Goal: Task Accomplishment & Management: Complete application form

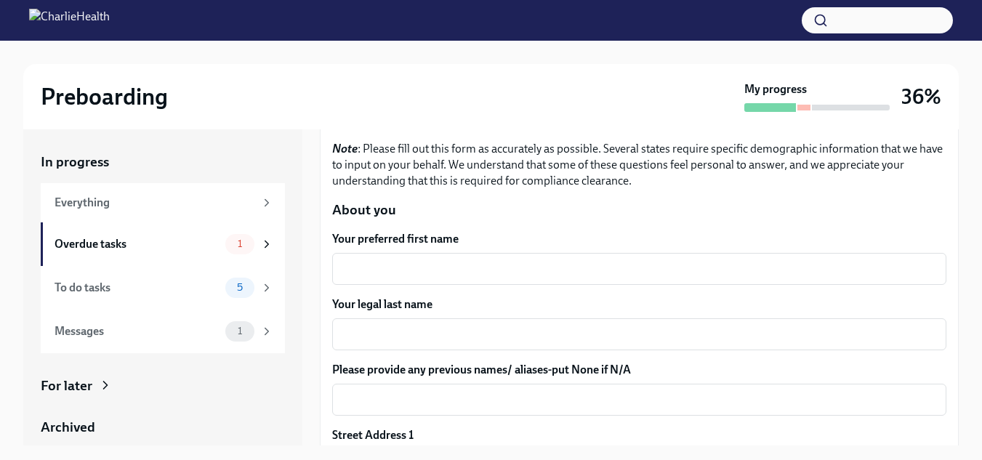
scroll to position [147, 0]
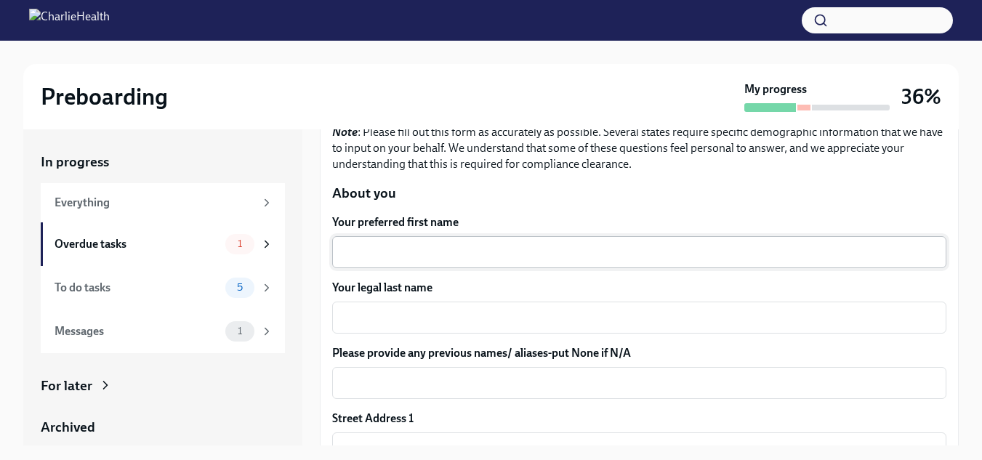
click at [387, 246] on textarea "Your preferred first name" at bounding box center [639, 251] width 597 height 17
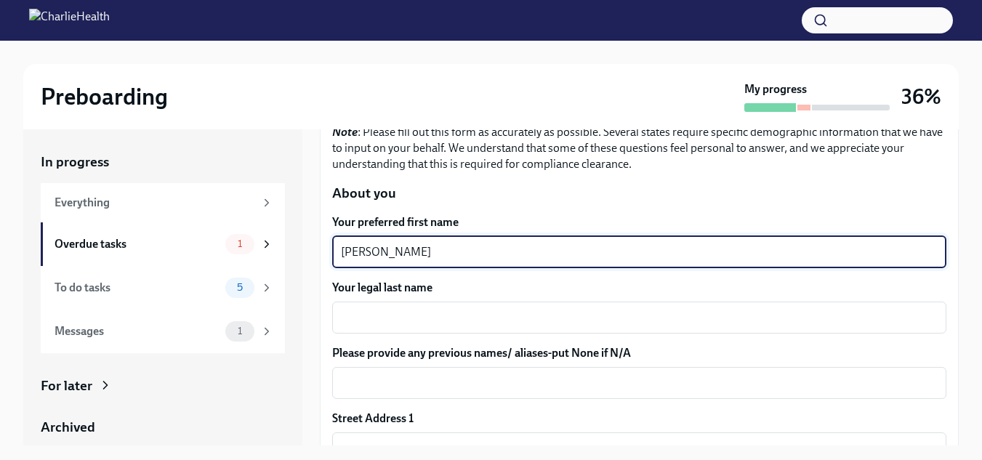
type textarea "[PERSON_NAME]"
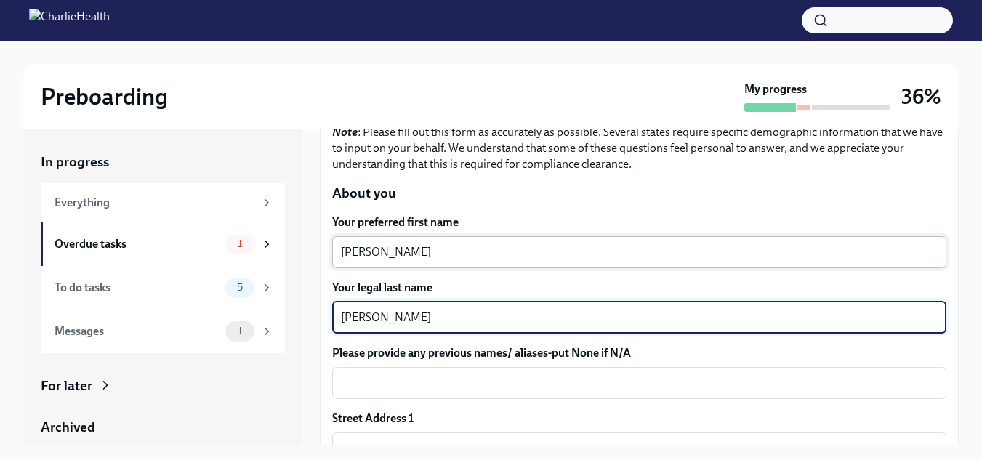
type textarea "[PERSON_NAME]"
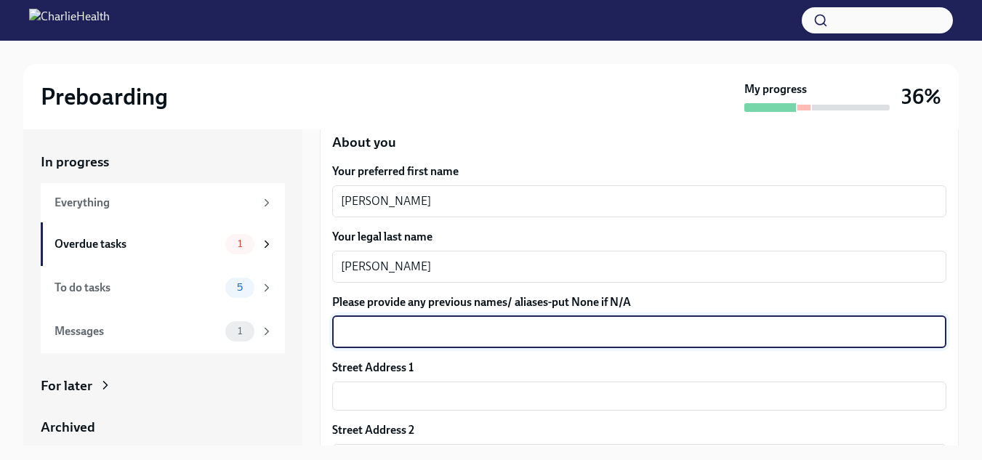
scroll to position [195, 0]
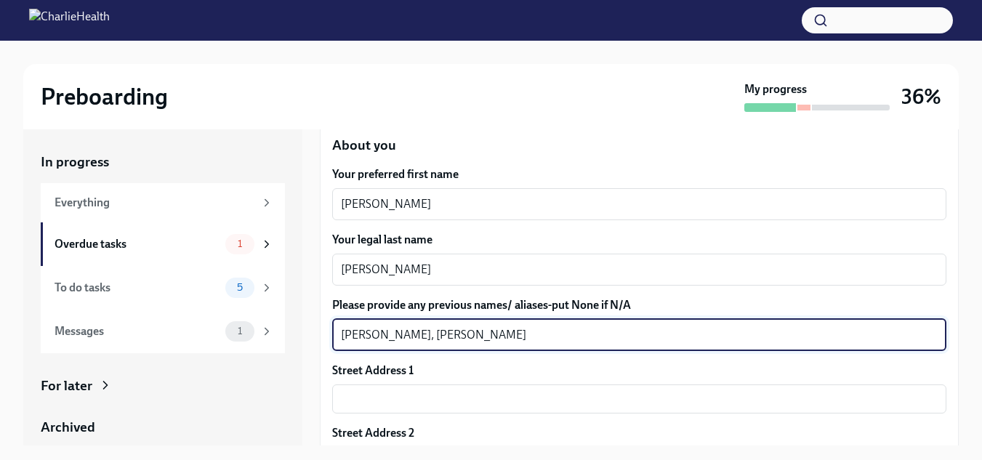
type textarea "[PERSON_NAME], [PERSON_NAME]"
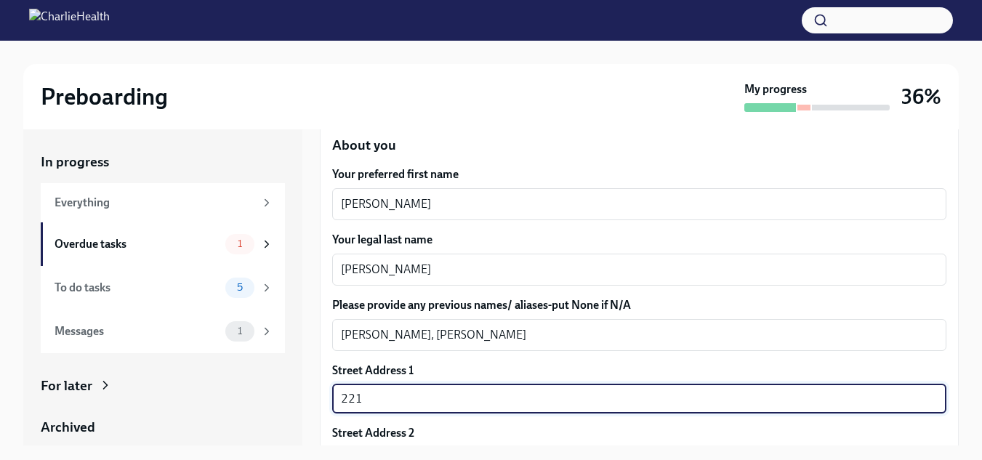
type input "[STREET_ADDRESS][PERSON_NAME]"
type input "44057"
type input "[GEOGRAPHIC_DATA]"
type input "[US_STATE]"
type input "US"
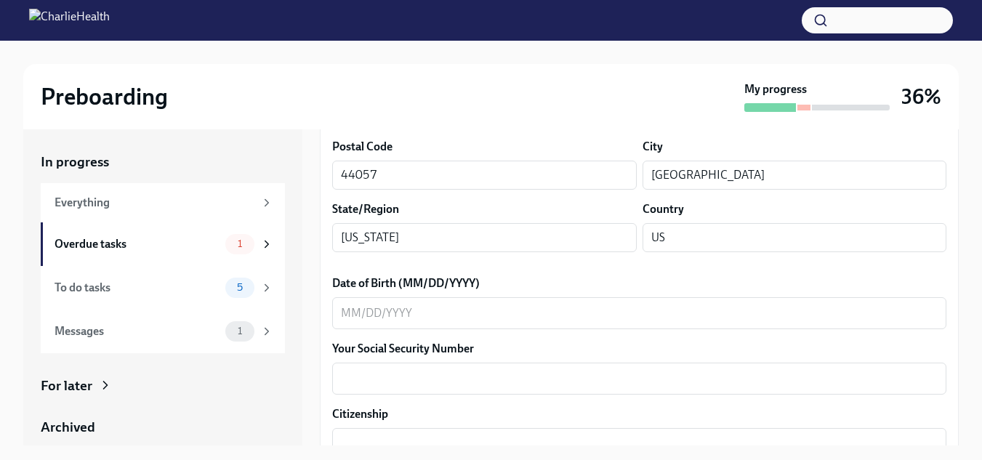
scroll to position [554, 0]
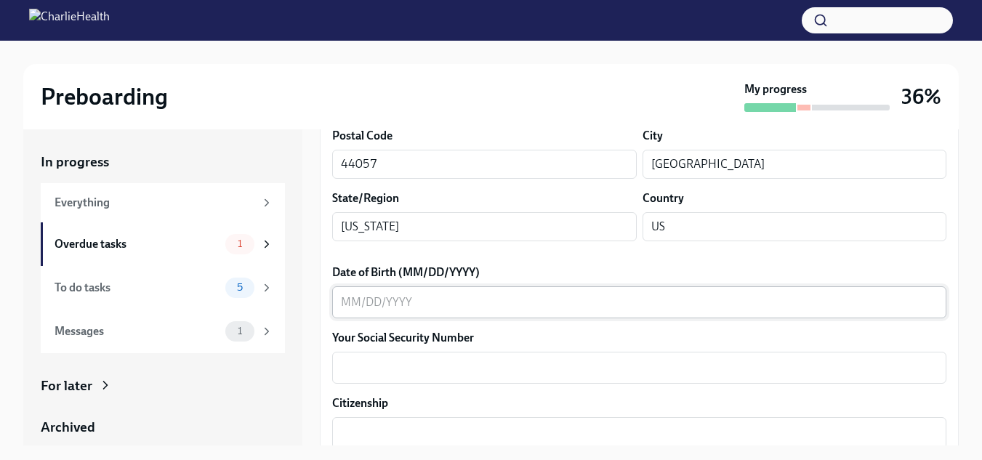
click at [365, 296] on textarea "Date of Birth (MM/DD/YYYY)" at bounding box center [639, 302] width 597 height 17
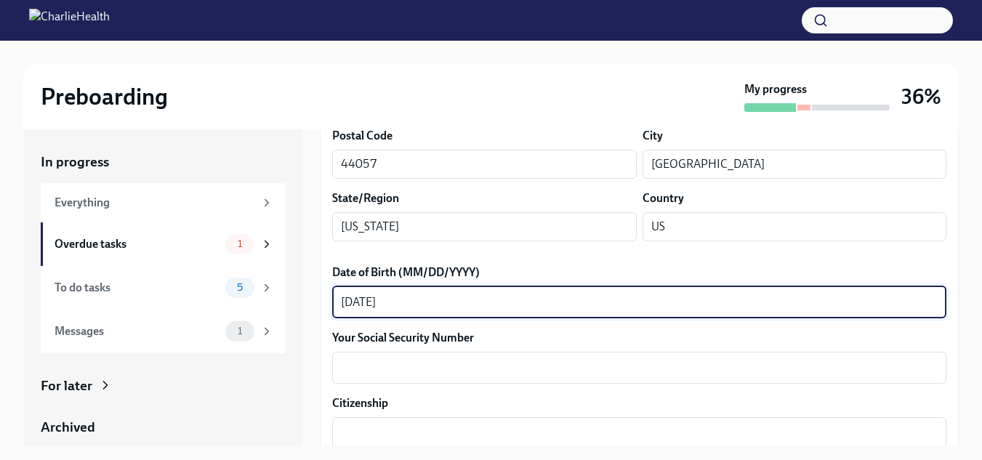
type textarea "[DATE]"
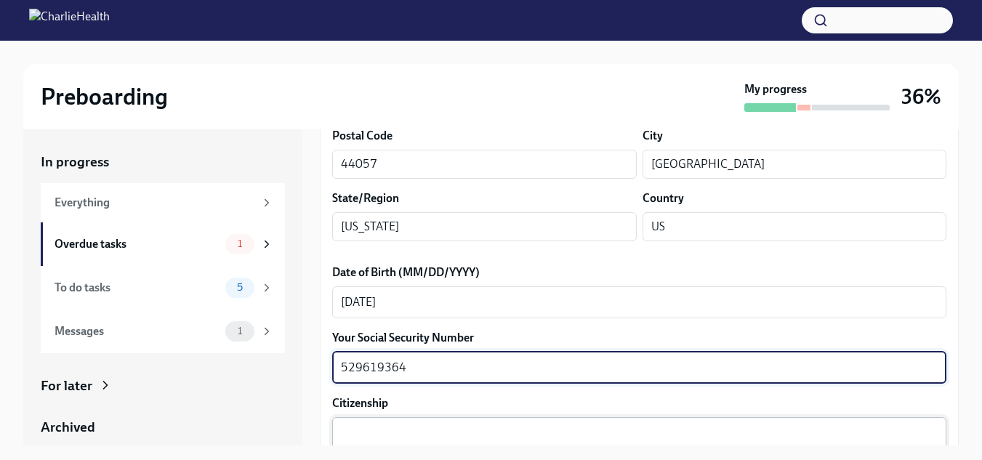
type textarea "529619364"
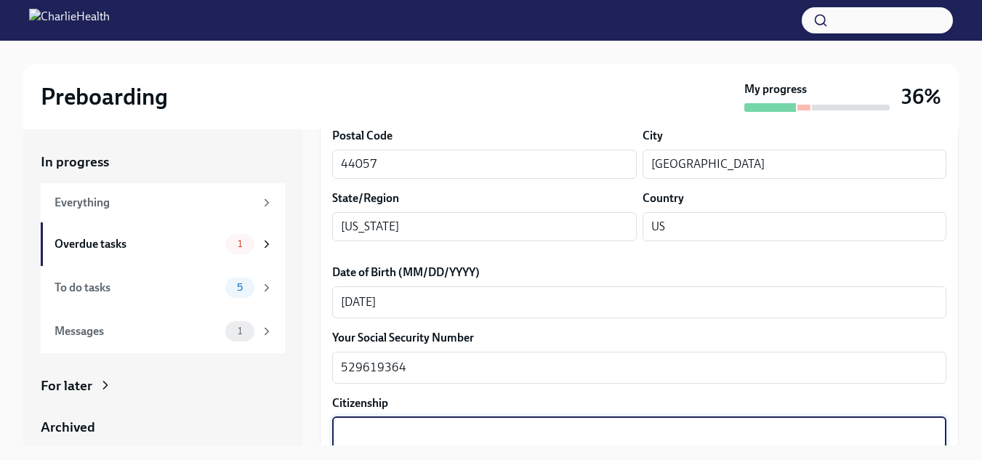
click at [617, 429] on textarea "Citizenship" at bounding box center [639, 432] width 597 height 17
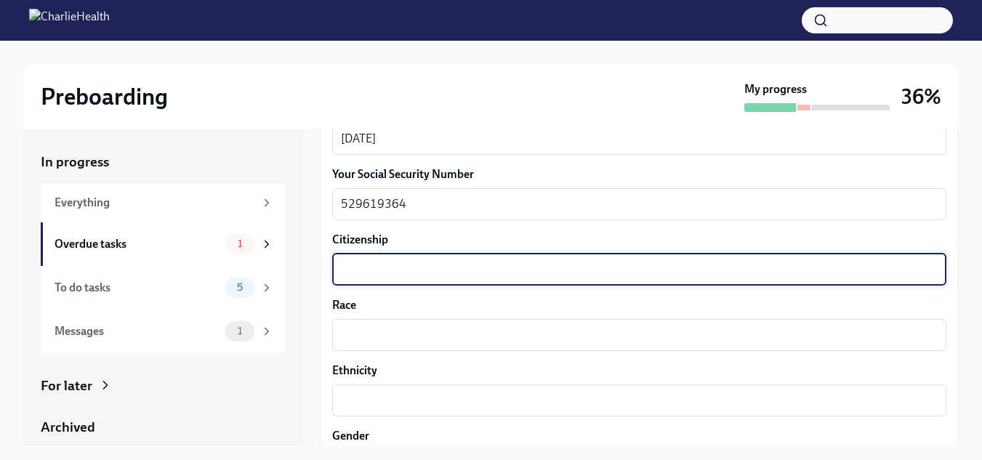
scroll to position [720, 0]
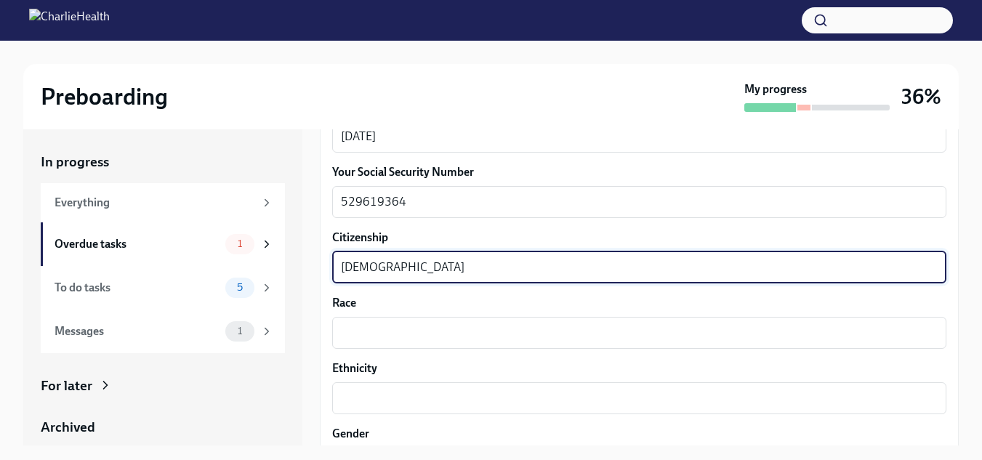
type textarea "[DEMOGRAPHIC_DATA]"
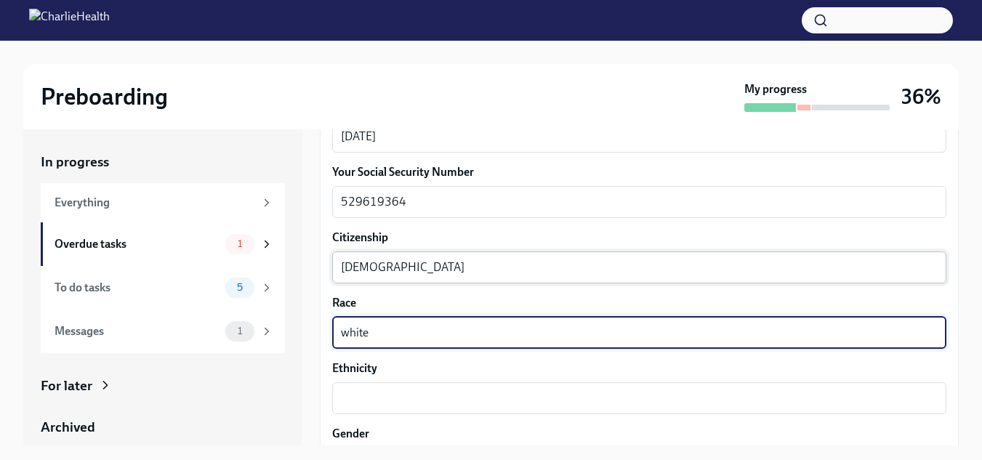
type textarea "white"
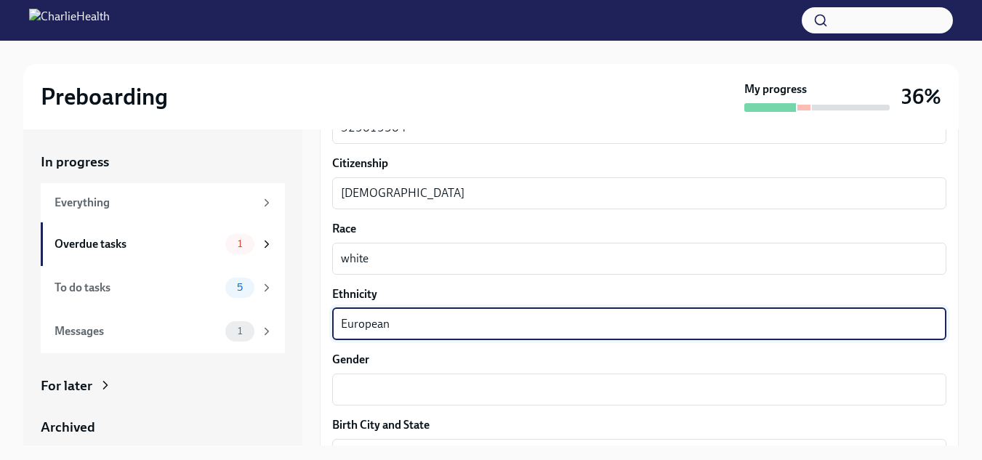
scroll to position [836, 0]
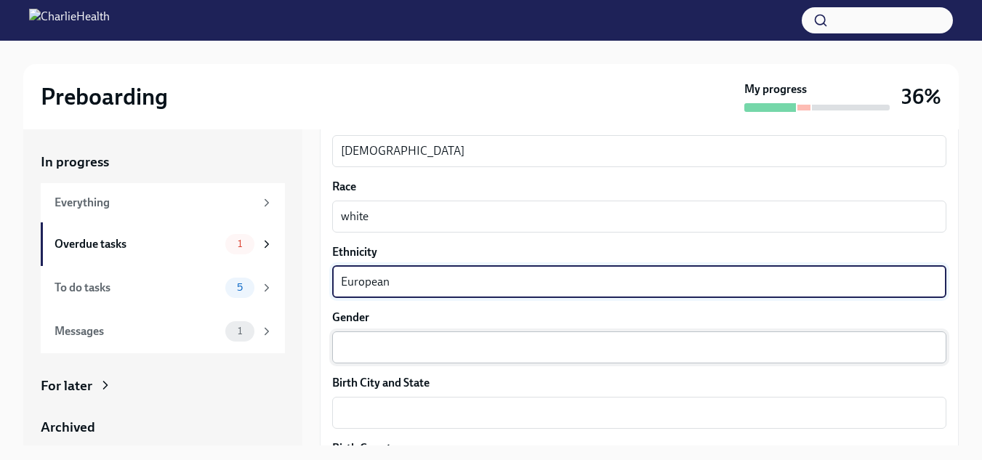
type textarea "European"
click at [368, 361] on div "x ​" at bounding box center [639, 347] width 614 height 32
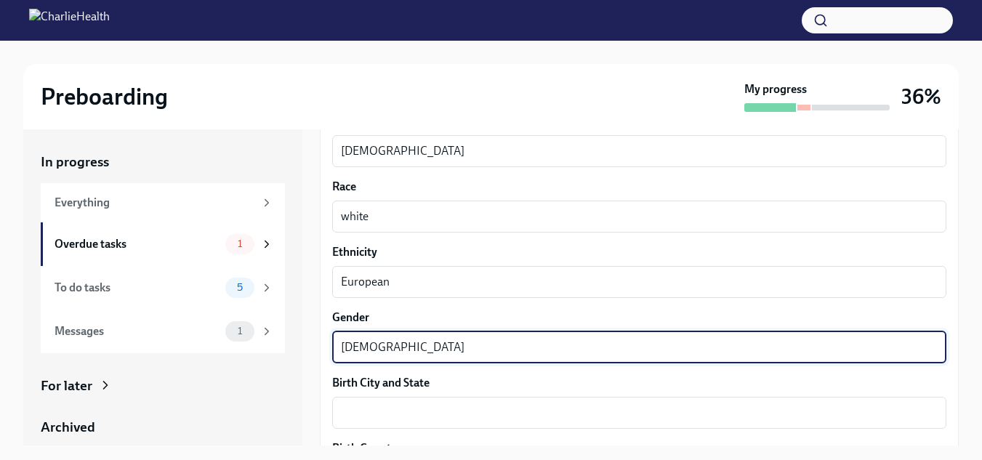
type textarea "[DEMOGRAPHIC_DATA]"
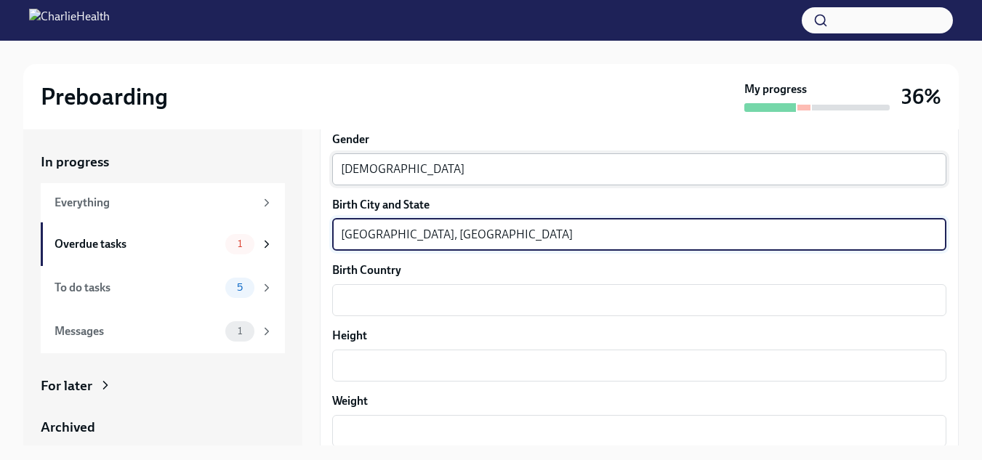
scroll to position [1016, 0]
type textarea "[GEOGRAPHIC_DATA], [GEOGRAPHIC_DATA]"
click at [379, 290] on textarea "Birth Country" at bounding box center [639, 298] width 597 height 17
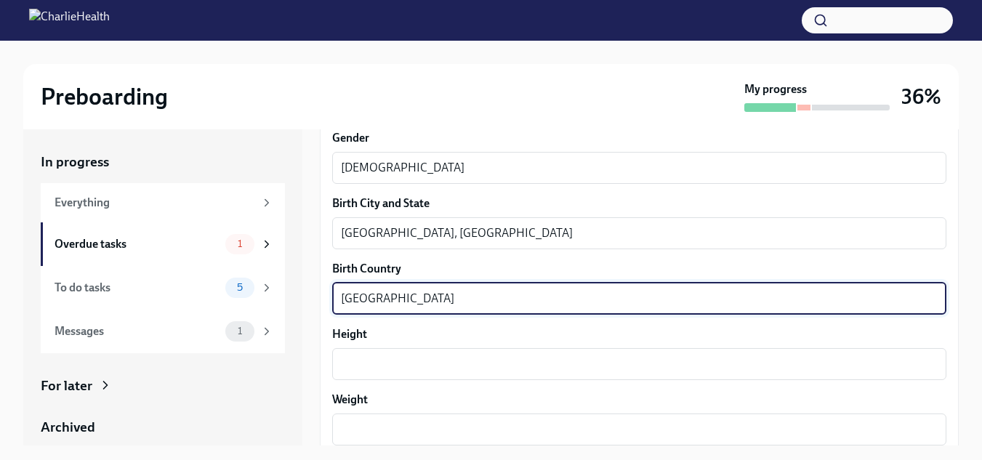
type textarea "[GEOGRAPHIC_DATA]"
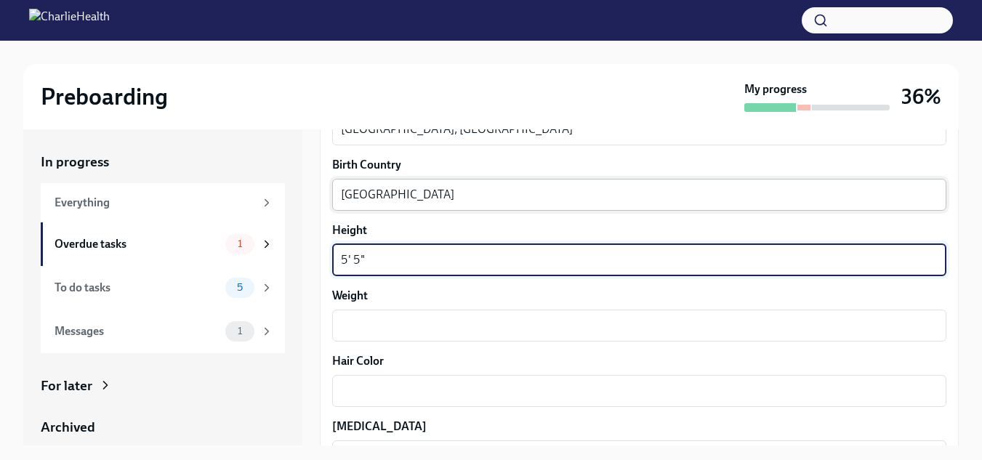
scroll to position [1120, 0]
type textarea "5' 5""
click at [362, 318] on textarea "Weight" at bounding box center [639, 324] width 597 height 17
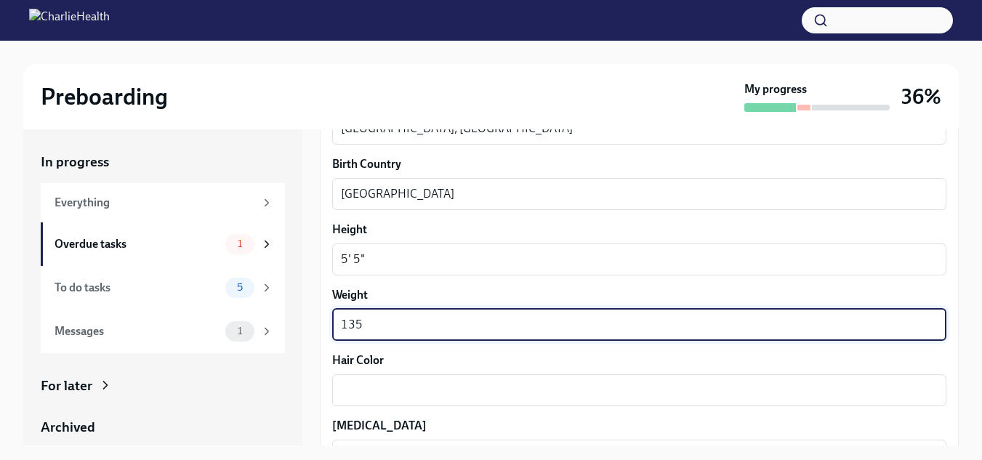
type textarea "135"
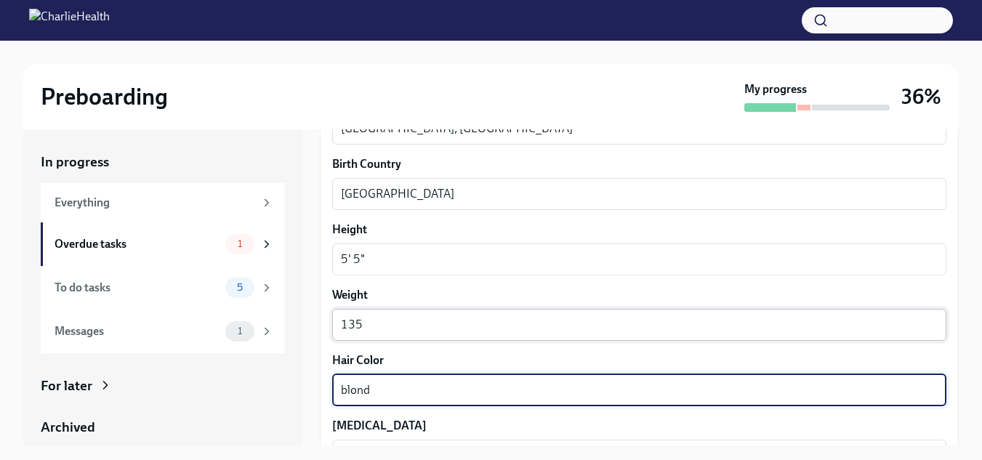
type textarea "blond"
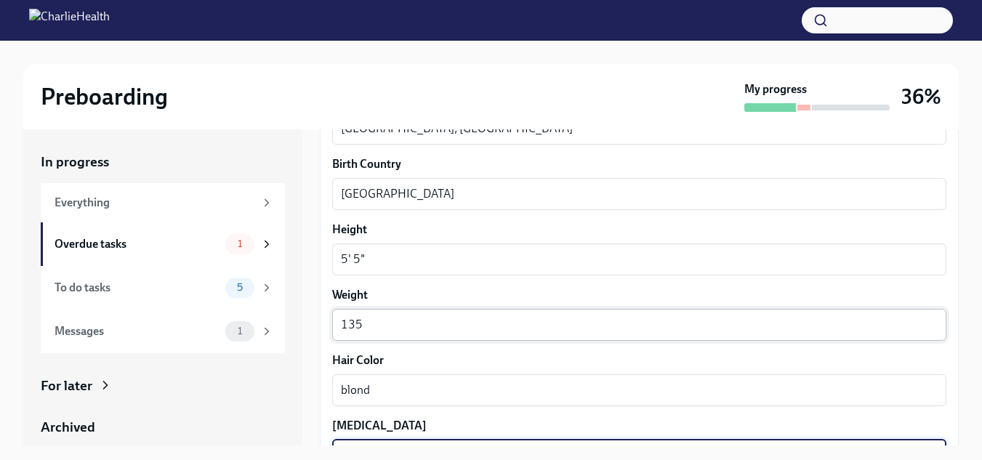
scroll to position [1289, 0]
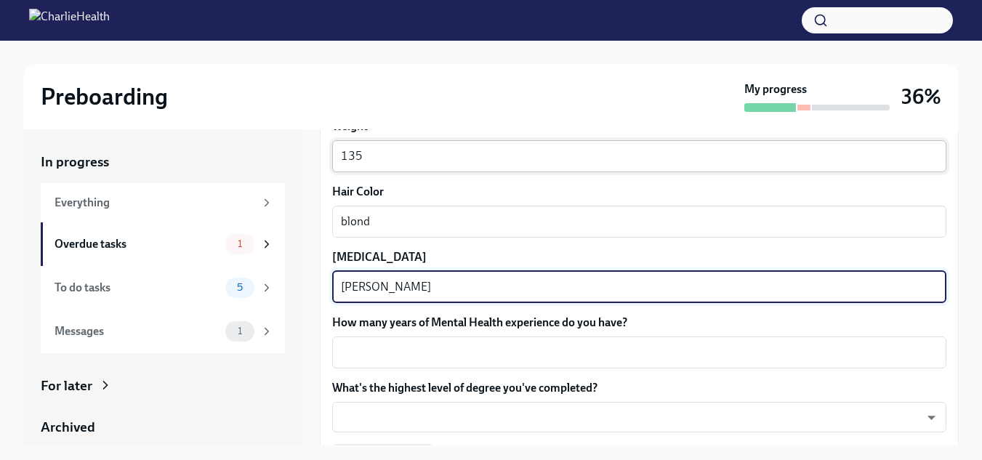
type textarea "[PERSON_NAME]"
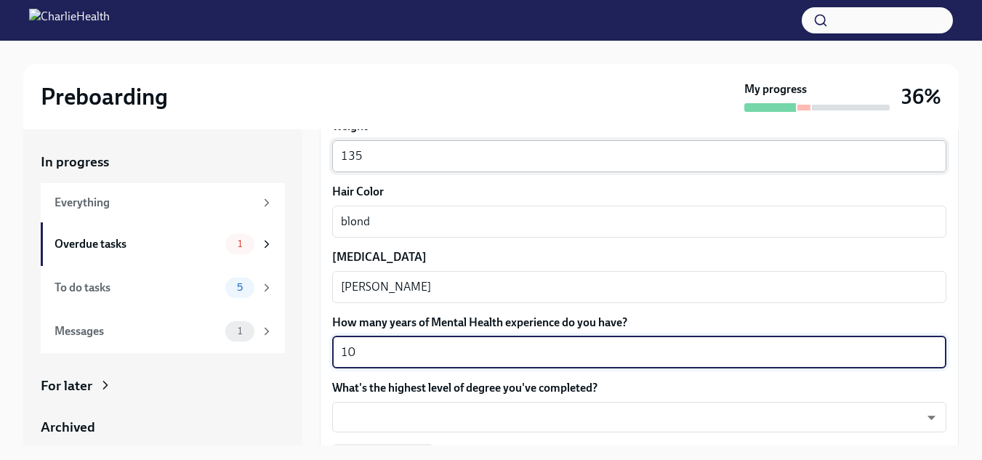
type textarea "10"
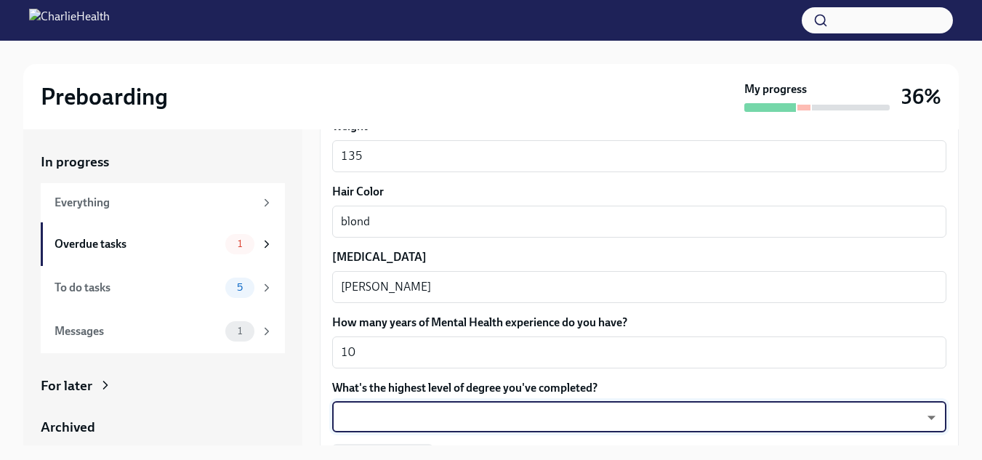
click at [589, 428] on body "Preboarding My progress 36% In progress Everything Overdue tasks 1 To do tasks …" at bounding box center [491, 243] width 982 height 486
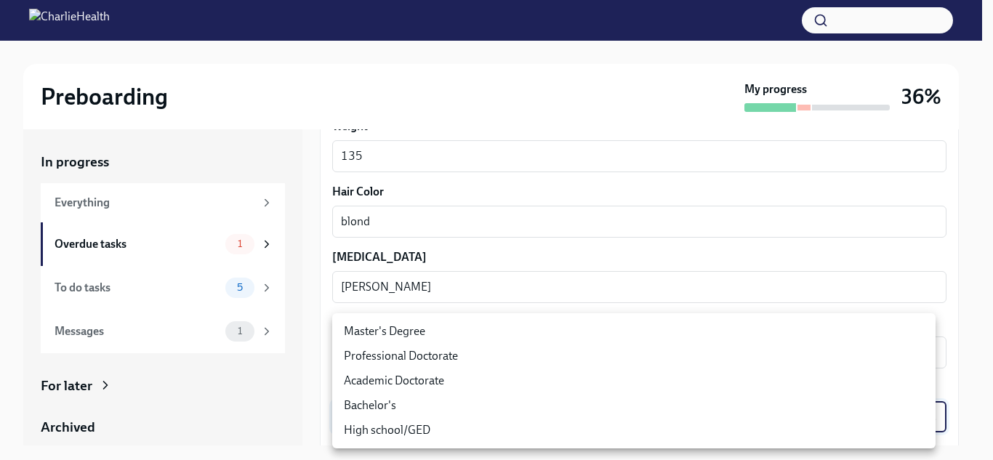
click at [472, 328] on li "Master's Degree" at bounding box center [633, 331] width 603 height 25
type input "2vBr-ghkD"
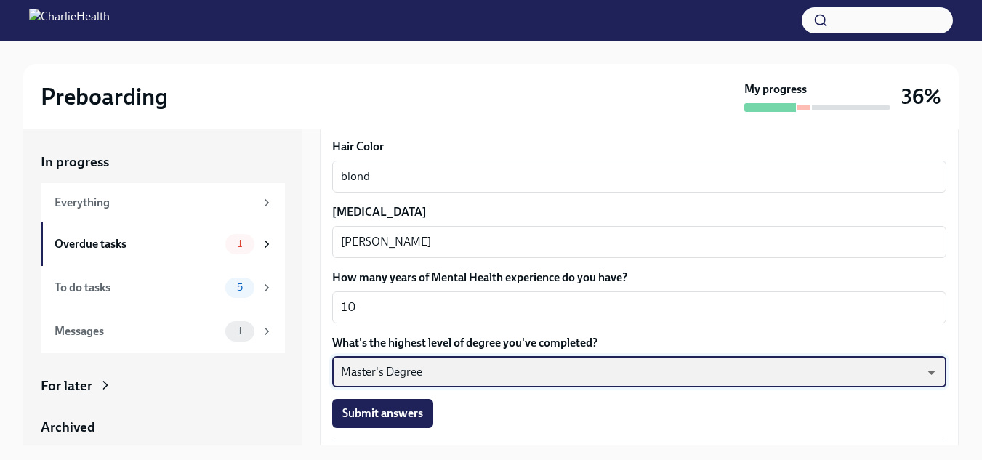
scroll to position [1388, 0]
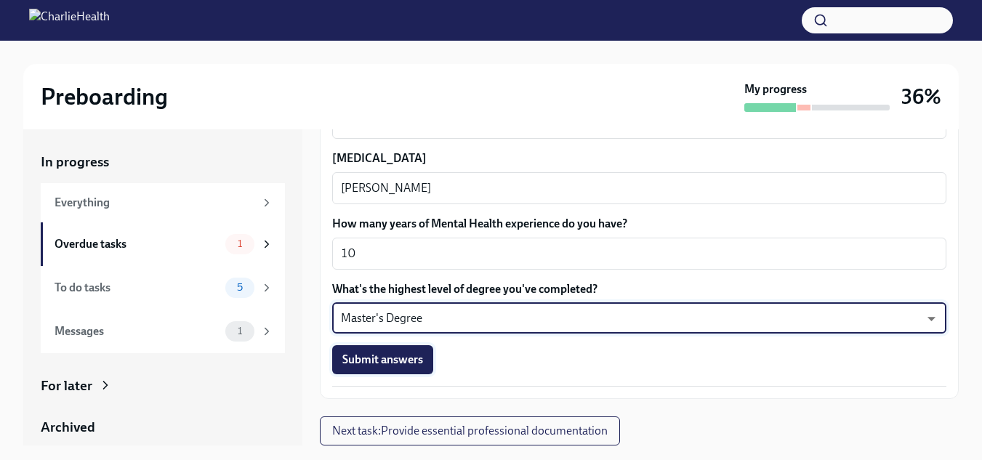
click at [395, 362] on span "Submit answers" at bounding box center [382, 359] width 81 height 15
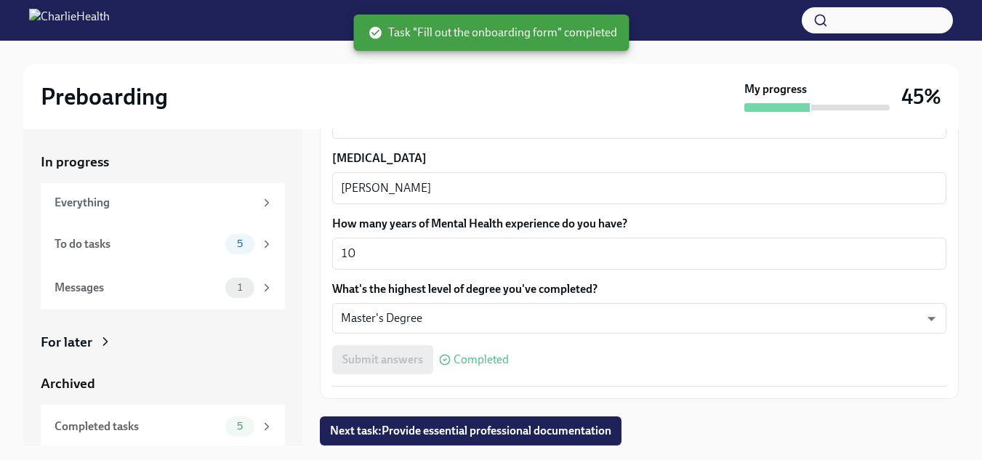
scroll to position [26, 0]
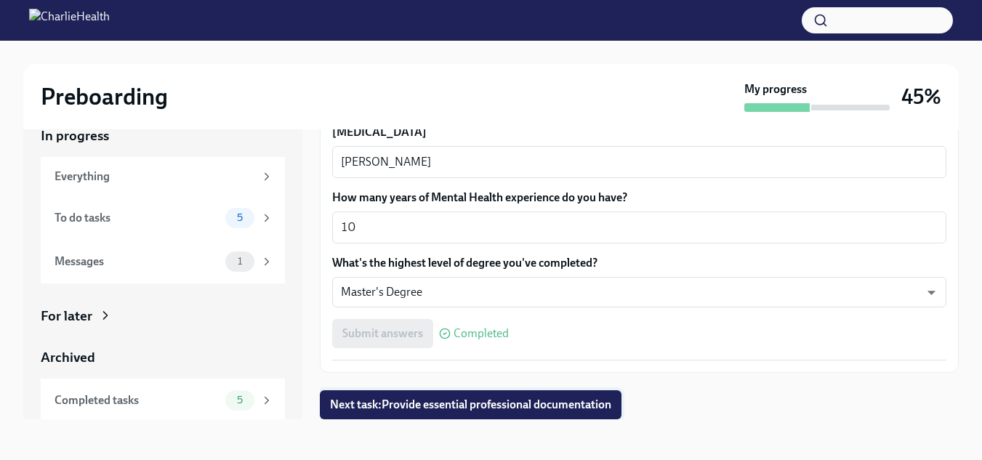
click at [549, 412] on button "Next task : Provide essential professional documentation" at bounding box center [471, 404] width 302 height 29
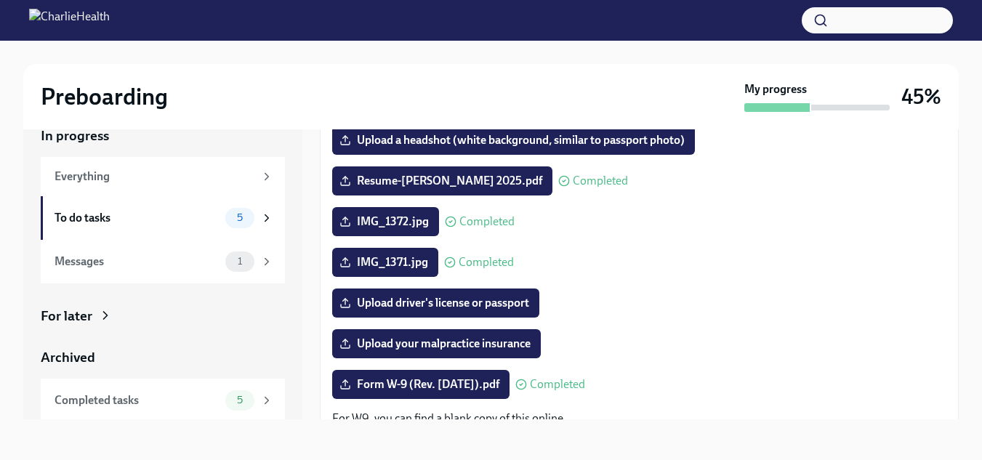
scroll to position [145, 0]
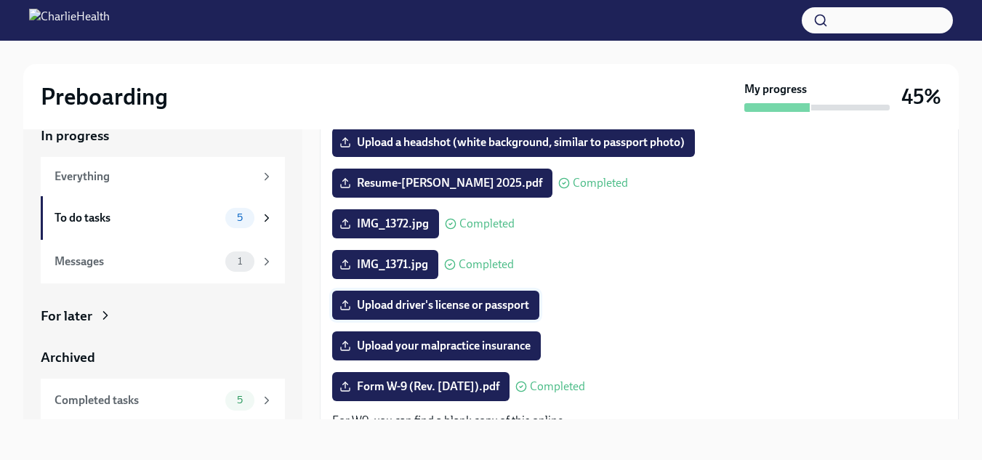
click at [498, 303] on span "Upload driver's license or passport" at bounding box center [435, 305] width 187 height 15
click at [0, 0] on input "Upload driver's license or passport" at bounding box center [0, 0] width 0 height 0
click at [508, 302] on span "Upload driver's license or passport" at bounding box center [435, 305] width 187 height 15
click at [0, 0] on input "Upload driver's license or passport" at bounding box center [0, 0] width 0 height 0
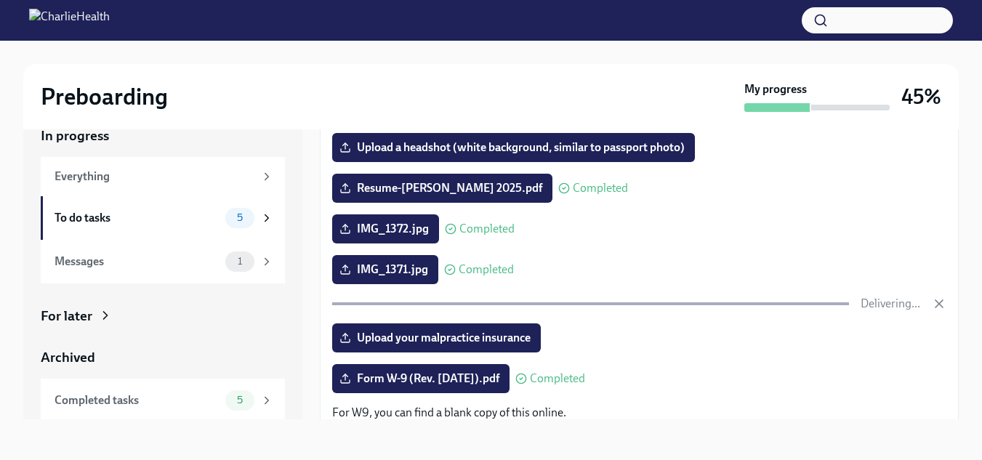
scroll to position [136, 0]
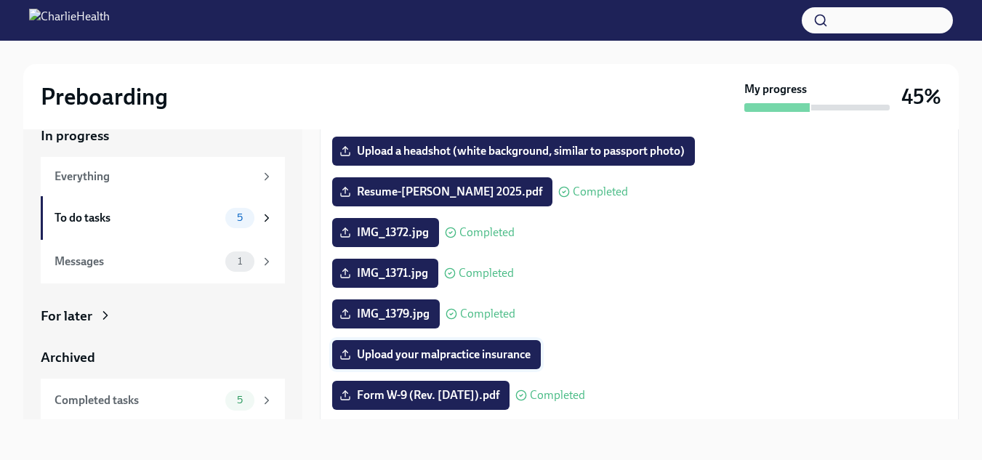
click at [488, 357] on span "Upload your malpractice insurance" at bounding box center [436, 354] width 188 height 15
click at [0, 0] on input "Upload your malpractice insurance" at bounding box center [0, 0] width 0 height 0
click at [467, 346] on label "Upload your malpractice insurance" at bounding box center [436, 354] width 209 height 29
click at [0, 0] on input "Upload your malpractice insurance" at bounding box center [0, 0] width 0 height 0
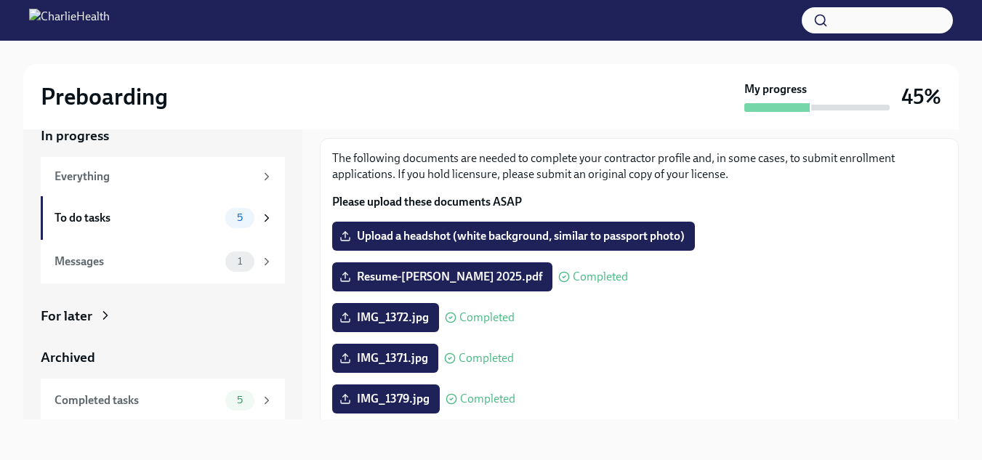
scroll to position [42, 0]
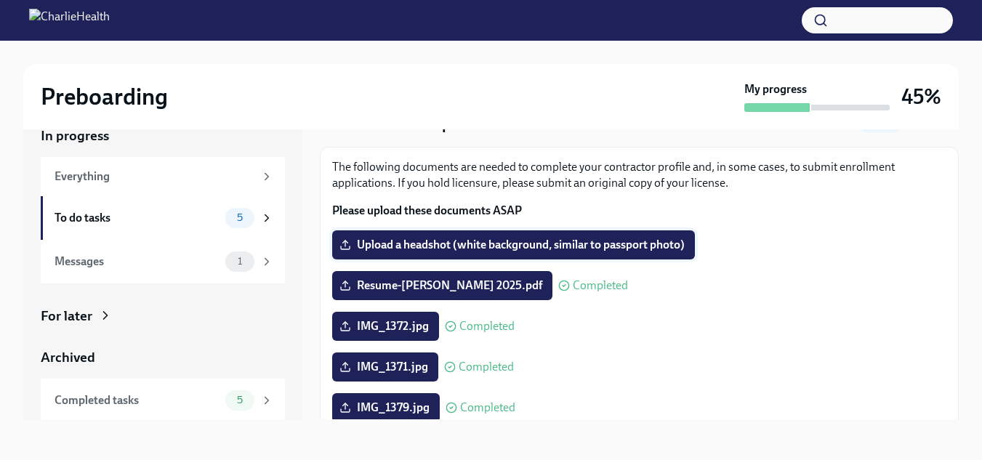
click at [610, 250] on span "Upload a headshot (white background, similar to passport photo)" at bounding box center [513, 245] width 342 height 15
click at [0, 0] on input "Upload a headshot (white background, similar to passport photo)" at bounding box center [0, 0] width 0 height 0
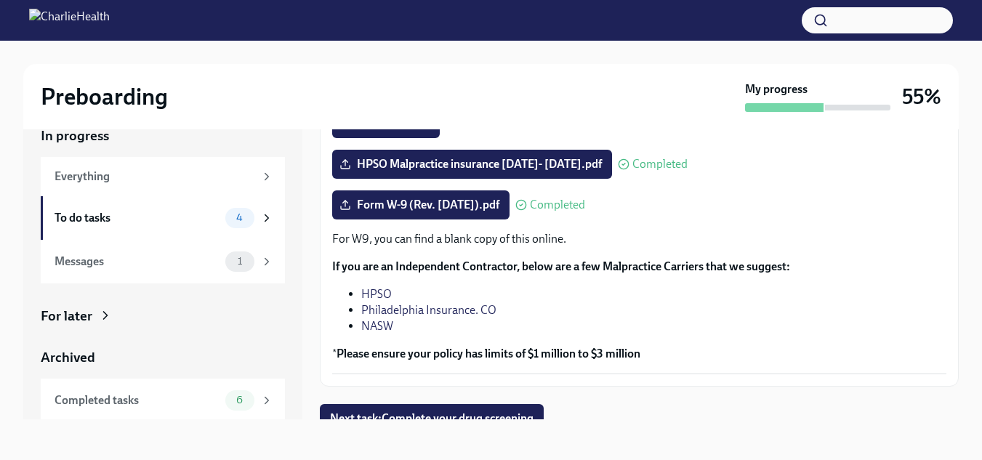
scroll to position [340, 0]
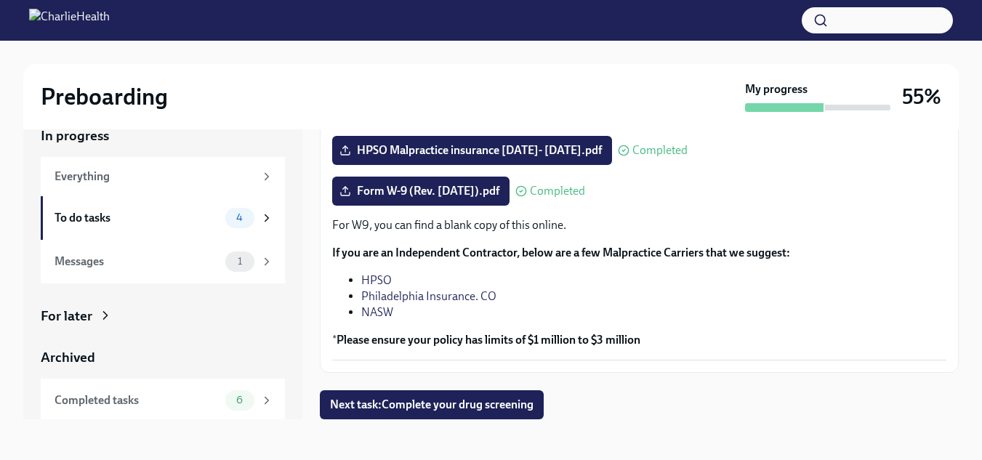
click at [714, 369] on div "The following documents are needed to complete your contractor profile and, in …" at bounding box center [639, 111] width 639 height 524
click at [0, 381] on div "Preboarding My progress 55% In progress Everything To do tasks 4 Messages 1 For…" at bounding box center [491, 237] width 982 height 445
click at [514, 403] on span "Next task : Complete your drug screening" at bounding box center [431, 404] width 203 height 15
